Goal: Find specific page/section: Find specific page/section

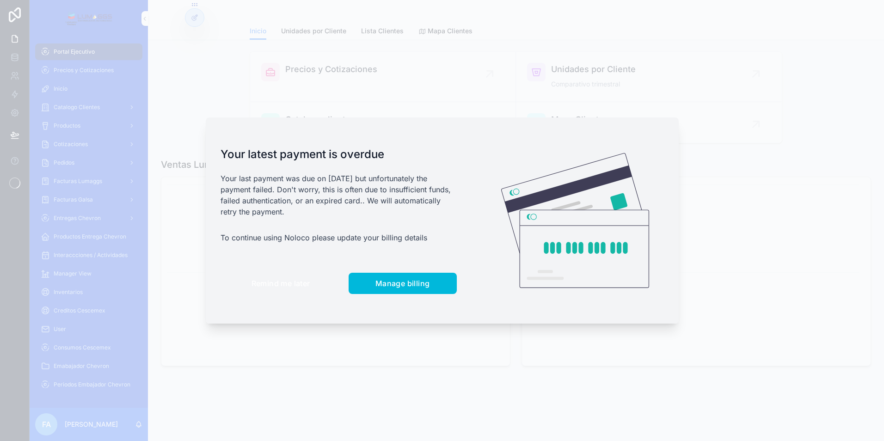
click at [287, 286] on span "Remind me later" at bounding box center [280, 283] width 59 height 9
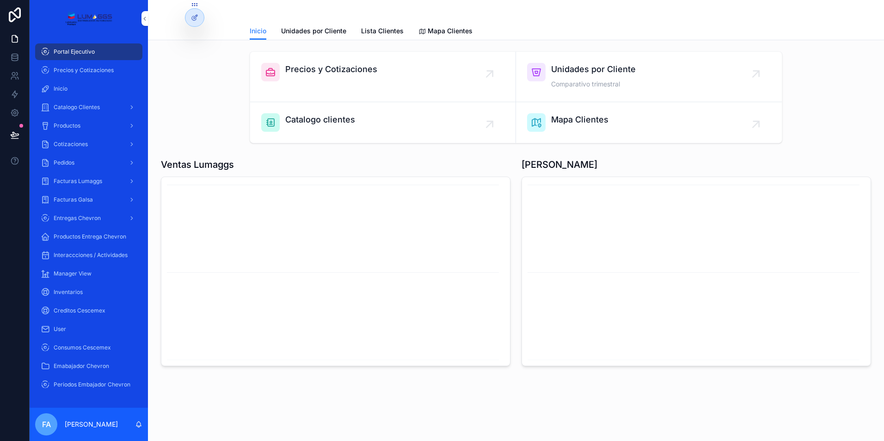
click at [62, 162] on span "Pedidos" at bounding box center [64, 162] width 21 height 7
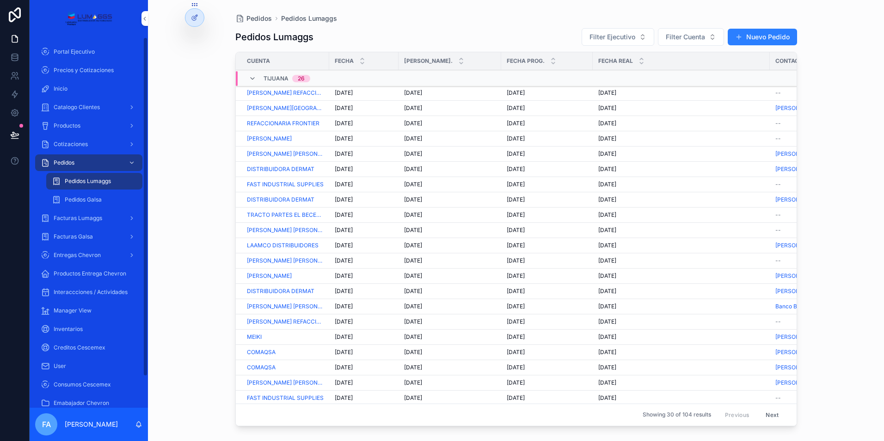
click at [71, 150] on div "Cotizaciones" at bounding box center [89, 144] width 96 height 15
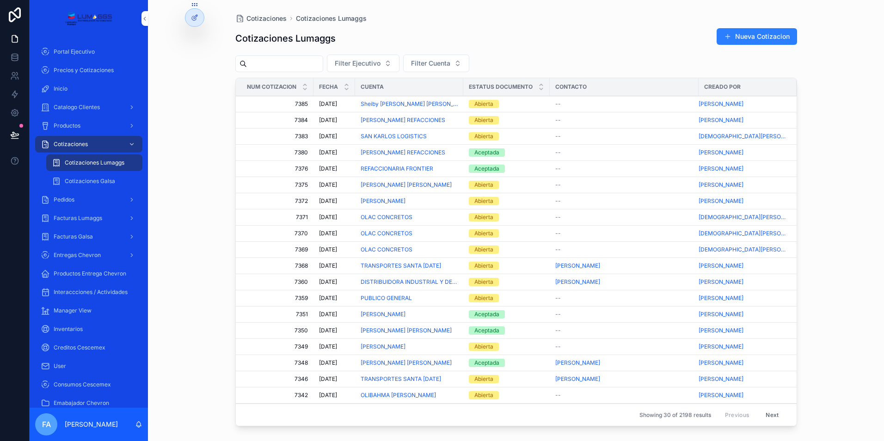
click at [80, 199] on div "Pedidos" at bounding box center [89, 199] width 96 height 15
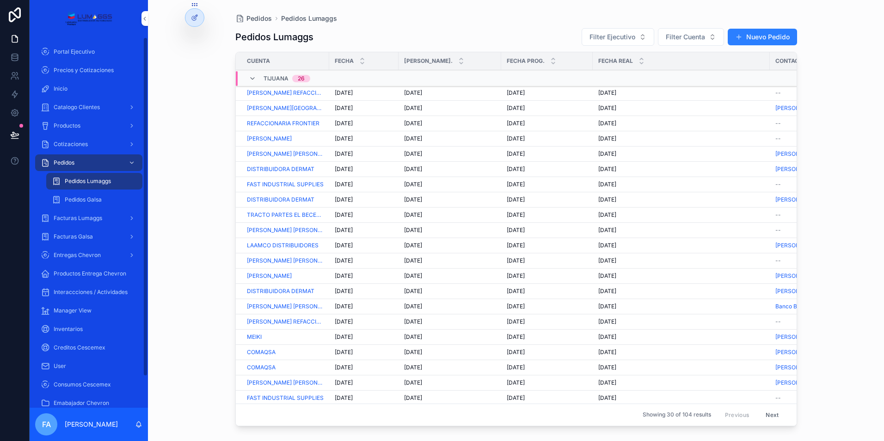
click at [91, 110] on span "Catalogo Clientes" at bounding box center [77, 107] width 46 height 7
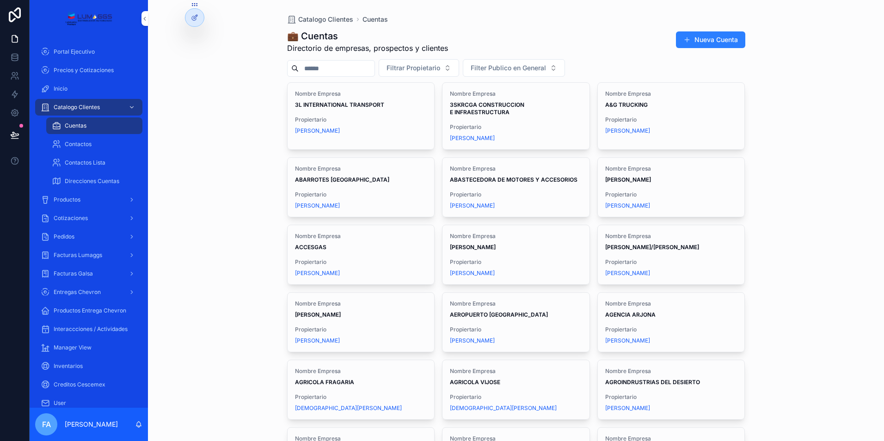
click at [325, 67] on input "scrollable content" at bounding box center [337, 68] width 76 height 13
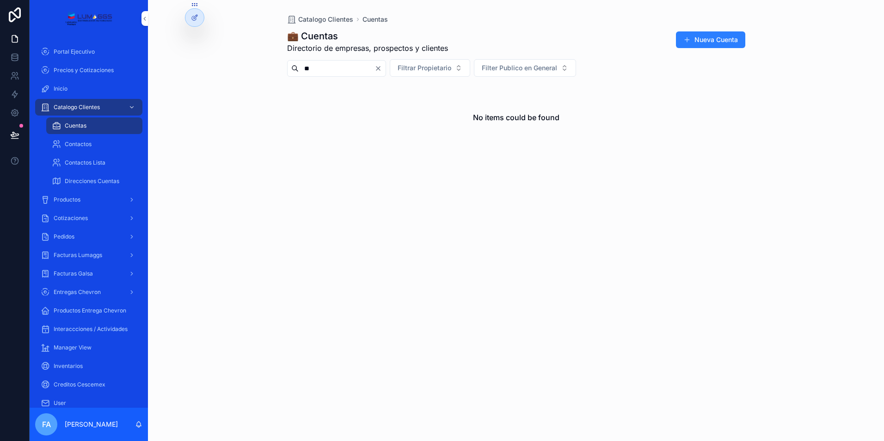
type input "*"
type input "****"
